Goal: Information Seeking & Learning: Learn about a topic

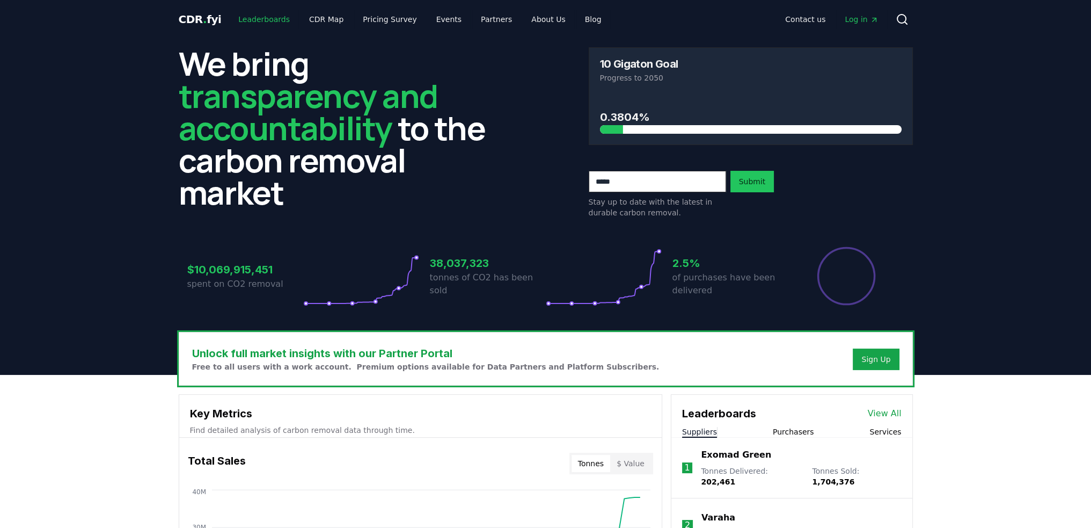
click at [254, 19] on link "Leaderboards" at bounding box center [264, 19] width 69 height 19
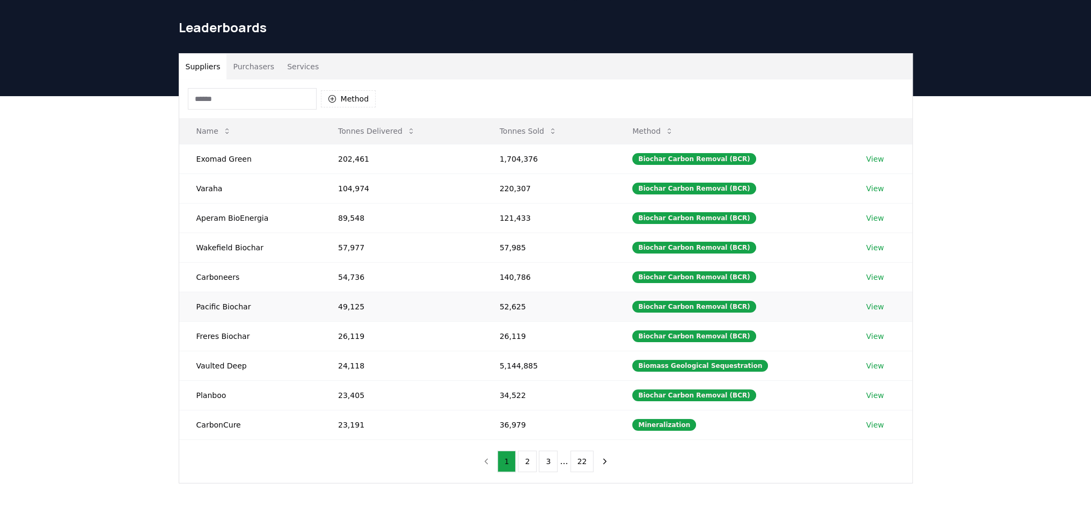
scroll to position [54, 0]
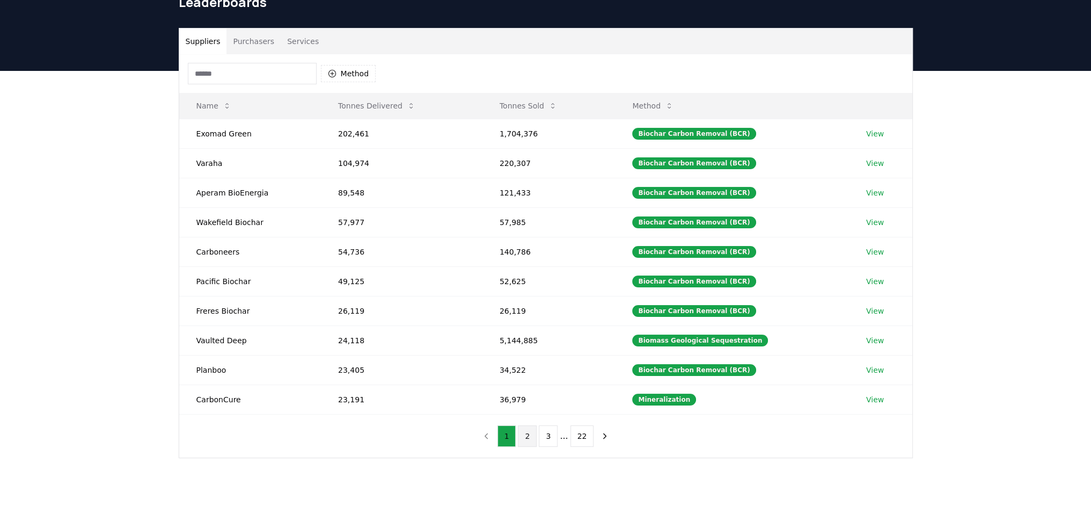
click at [524, 436] on button "2" at bounding box center [527, 435] width 19 height 21
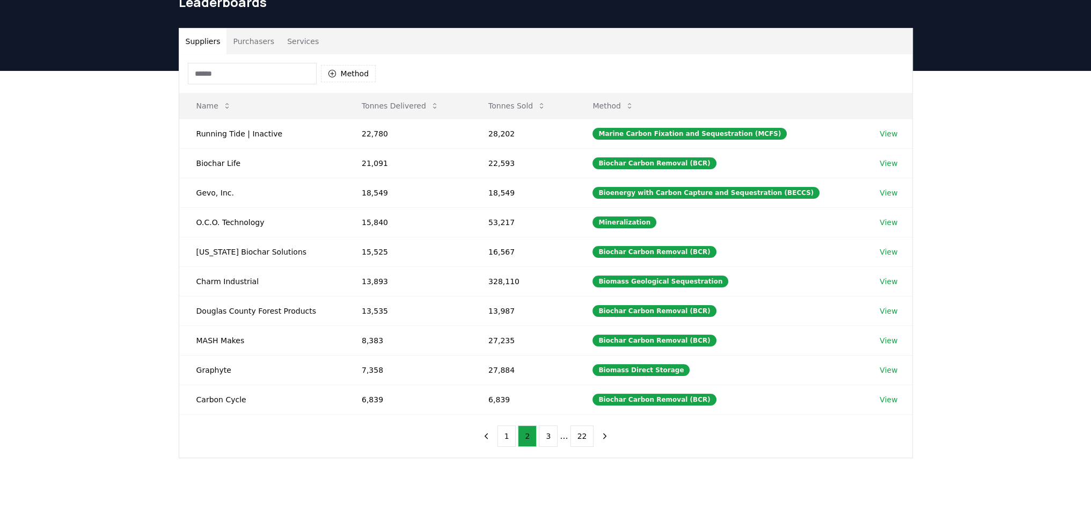
click at [258, 45] on button "Purchasers" at bounding box center [253, 41] width 54 height 26
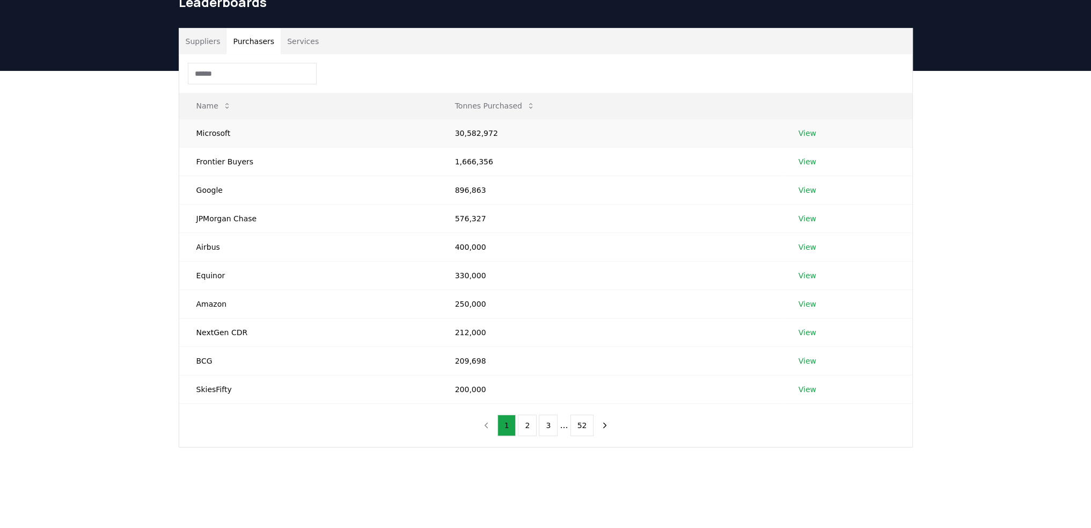
click at [807, 133] on link "View" at bounding box center [808, 133] width 18 height 11
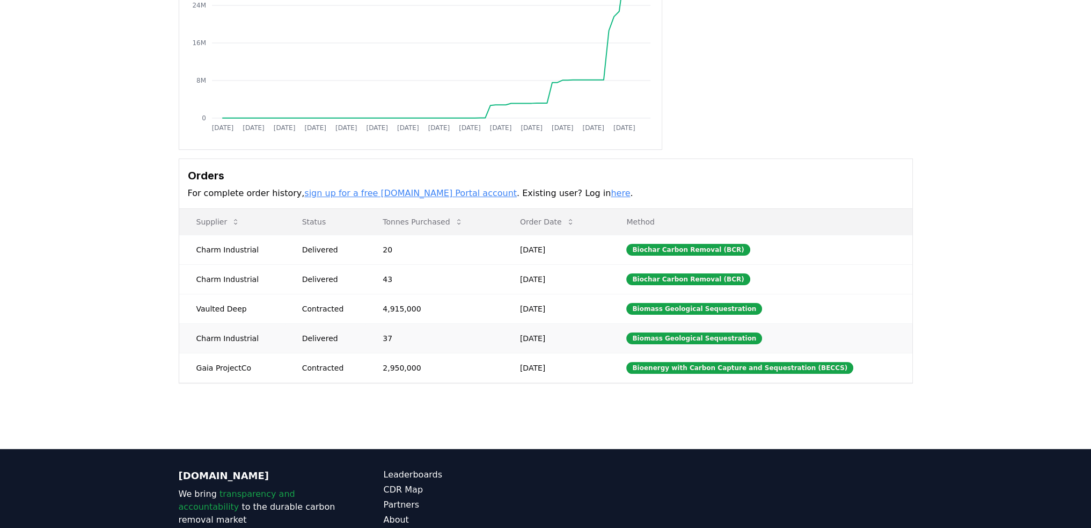
scroll to position [161, 0]
click at [236, 371] on td "Gaia ProjectCo" at bounding box center [232, 367] width 106 height 30
click at [225, 369] on td "Gaia ProjectCo" at bounding box center [232, 367] width 106 height 30
click at [274, 362] on td "Gaia ProjectCo" at bounding box center [232, 367] width 106 height 30
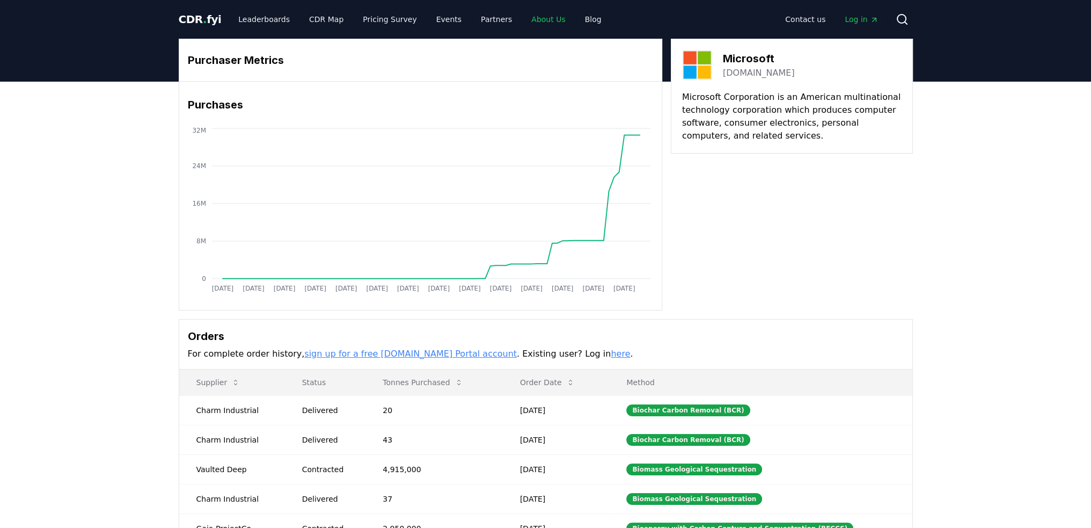
click at [530, 19] on link "About Us" at bounding box center [548, 19] width 51 height 19
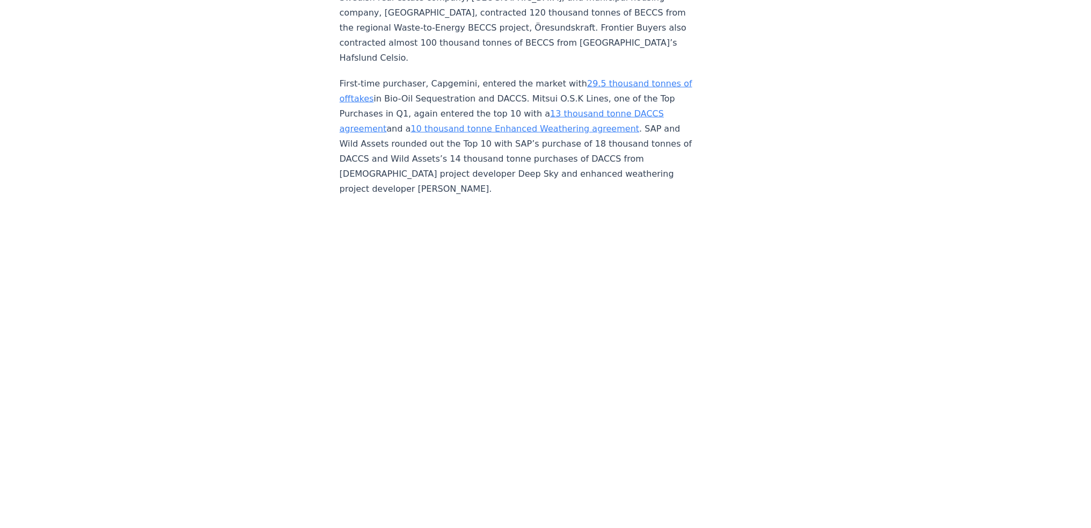
scroll to position [3113, 0]
